Goal: Task Accomplishment & Management: Manage account settings

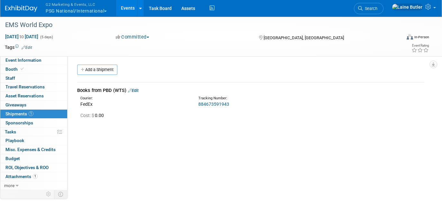
click at [71, 8] on button "G2 Marketing & Events, LLC PSG National/International" at bounding box center [80, 8] width 70 height 17
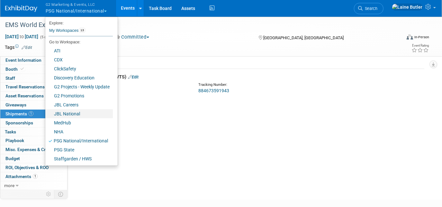
click at [77, 114] on link "JBL National" at bounding box center [78, 113] width 67 height 9
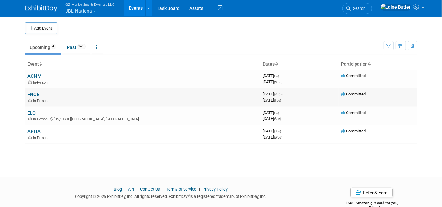
click at [32, 96] on link "FNCE" at bounding box center [34, 95] width 12 height 6
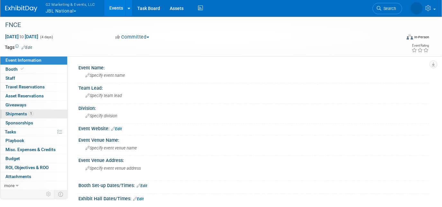
click at [19, 115] on span "Shipments 1" at bounding box center [19, 113] width 28 height 5
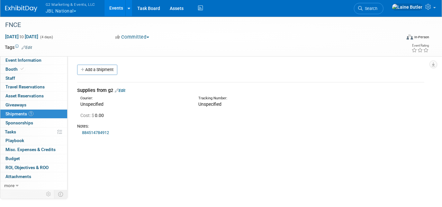
click at [115, 75] on div "Add a Shipment" at bounding box center [252, 71] width 353 height 12
click at [103, 75] on div "Add a Shipment" at bounding box center [252, 71] width 353 height 12
click at [95, 69] on link "Add a Shipment" at bounding box center [97, 70] width 40 height 10
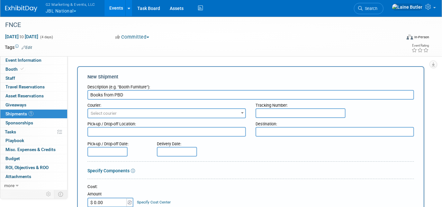
type input "Books from PBD"
click at [296, 111] on input "text" at bounding box center [300, 113] width 90 height 10
paste input "393502524816"
click at [267, 114] on input "393502524816" at bounding box center [300, 113] width 90 height 10
type input "393502524816"
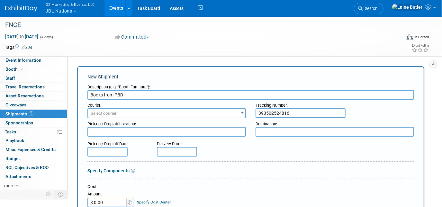
click at [208, 116] on span "Select courier" at bounding box center [166, 113] width 157 height 9
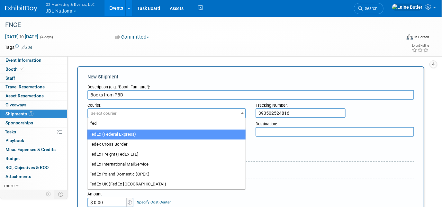
type input "fed"
select select "206"
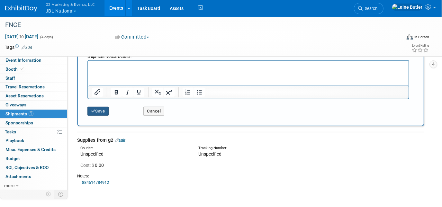
click at [93, 110] on icon "submit" at bounding box center [93, 111] width 4 height 4
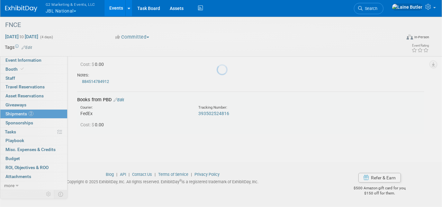
scroll to position [51, 0]
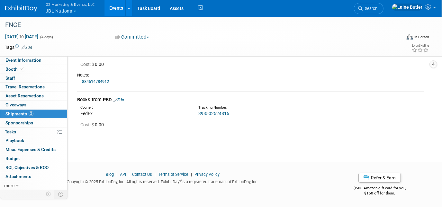
click at [64, 10] on button "G2 Marketing & Events, LLC JBL National" at bounding box center [74, 8] width 58 height 17
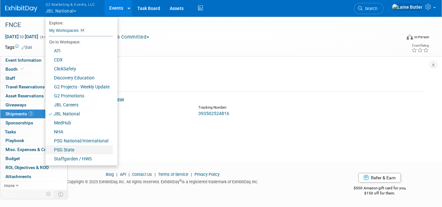
click at [78, 150] on link "PSG State" at bounding box center [78, 149] width 67 height 9
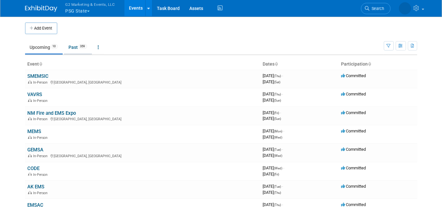
click at [74, 49] on link "Past 359" at bounding box center [78, 47] width 28 height 12
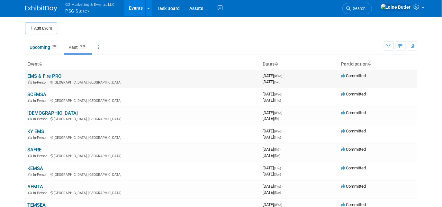
click at [41, 77] on link "EMS & Fire PRO" at bounding box center [45, 76] width 34 height 6
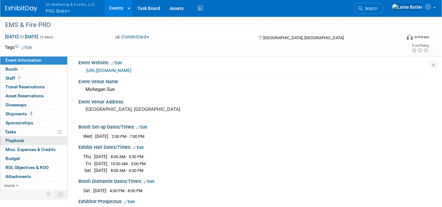
scroll to position [32, 0]
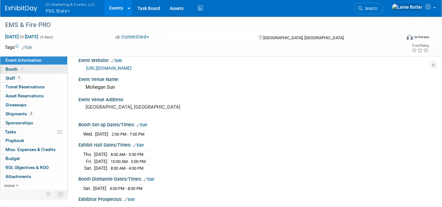
click at [41, 72] on link "Booth" at bounding box center [33, 69] width 67 height 9
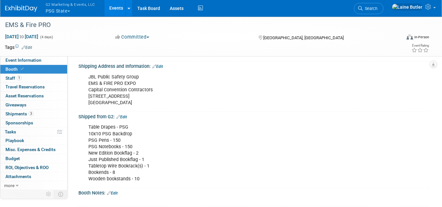
scroll to position [99, 0]
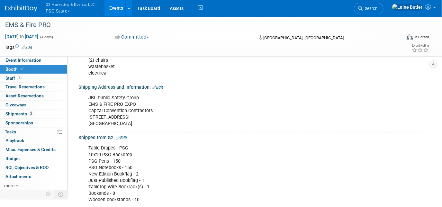
click at [74, 11] on button "G2 Marketing & Events, LLC PSG State" at bounding box center [74, 8] width 58 height 17
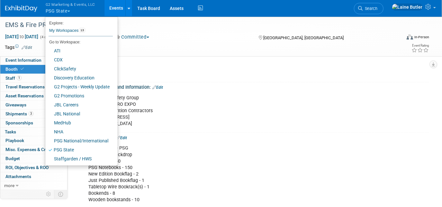
click at [17, 6] on img at bounding box center [21, 8] width 32 height 6
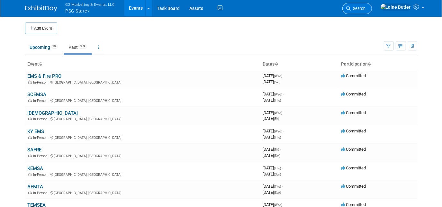
click at [366, 6] on span "Search" at bounding box center [358, 8] width 15 height 5
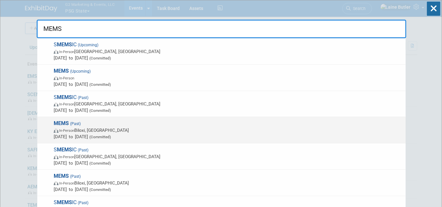
type input "MEMS"
click at [194, 131] on span "In-Person Biloxi, MS" at bounding box center [228, 130] width 349 height 6
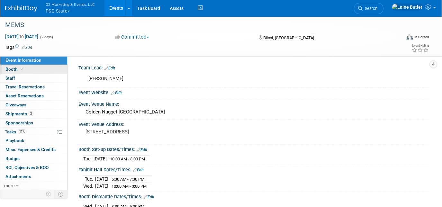
click at [12, 72] on link "Booth" at bounding box center [33, 69] width 67 height 9
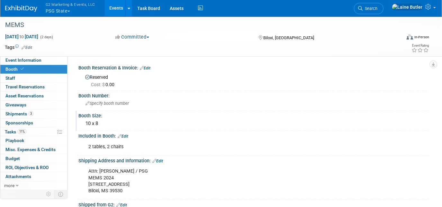
scroll to position [66, 0]
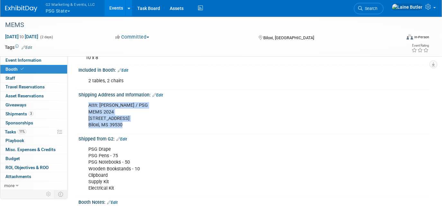
drag, startPoint x: 135, startPoint y: 124, endPoint x: 84, endPoint y: 103, distance: 55.4
click at [84, 103] on div "Attn: Sarah Ferguson / PSG MEMS 2024 151 Beach Boulevard Biloxi, MS 39530" at bounding box center [222, 115] width 277 height 32
copy div "Attn: Sarah Ferguson / PSG MEMS 2024 151 Beach Boulevard Biloxi, MS 39530"
click at [19, 8] on img at bounding box center [21, 8] width 32 height 6
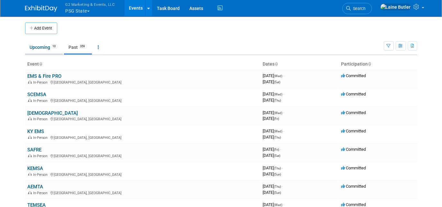
click at [40, 50] on link "Upcoming 10" at bounding box center [44, 47] width 38 height 12
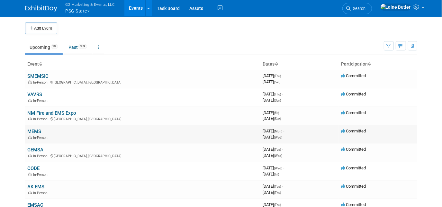
click at [32, 129] on link "MEMS" at bounding box center [35, 132] width 14 height 6
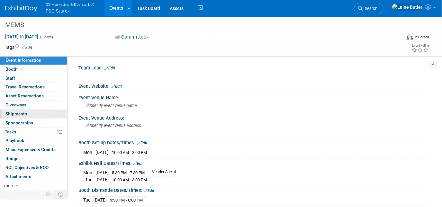
click at [25, 113] on span "Shipments 0" at bounding box center [16, 113] width 22 height 5
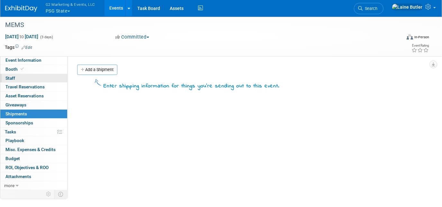
click at [10, 75] on link "0 Staff 0" at bounding box center [33, 78] width 67 height 9
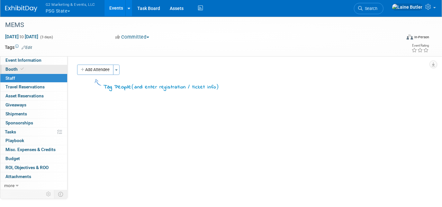
click at [8, 70] on span "Booth" at bounding box center [15, 69] width 20 height 5
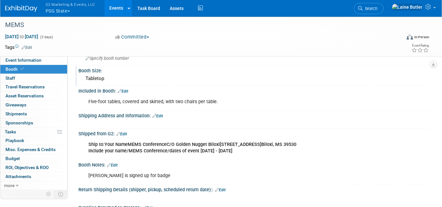
scroll to position [44, 0]
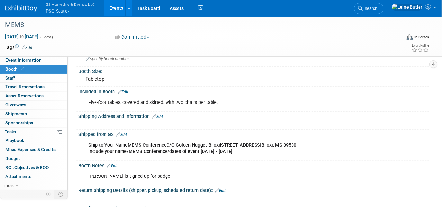
click at [160, 114] on link "Edit" at bounding box center [157, 116] width 11 height 4
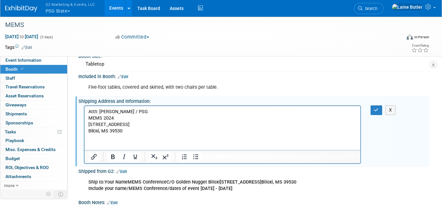
scroll to position [60, 0]
click at [126, 115] on p "Attn: [PERSON_NAME] / PSG MEMS 2024 [STREET_ADDRESS]" at bounding box center [222, 121] width 268 height 26
click at [375, 107] on icon "button" at bounding box center [376, 109] width 5 height 4
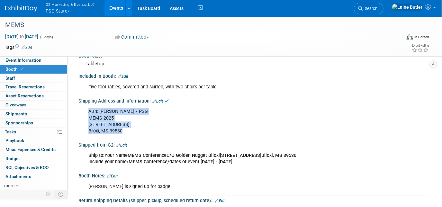
drag, startPoint x: 130, startPoint y: 131, endPoint x: 84, endPoint y: 111, distance: 50.9
click at [84, 111] on div "Attn: [PERSON_NAME] / PSG MEMS 2025 [STREET_ADDRESS]" at bounding box center [222, 121] width 277 height 32
copy div "Attn: [PERSON_NAME] / PSG MEMS 2025 [STREET_ADDRESS]"
